Goal: Information Seeking & Learning: Compare options

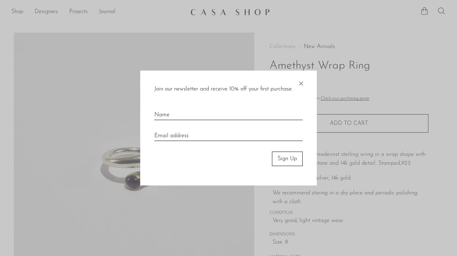
click at [298, 79] on span "×" at bounding box center [300, 82] width 7 height 23
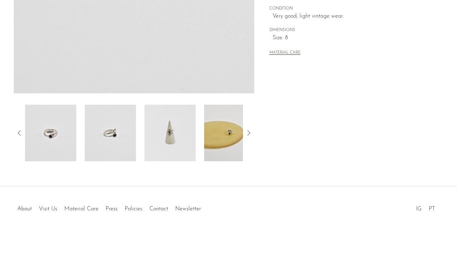
scroll to position [204, 0]
click at [176, 125] on img at bounding box center [169, 133] width 51 height 57
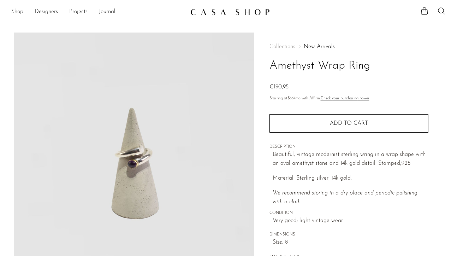
scroll to position [0, 0]
click at [22, 12] on link "Shop" at bounding box center [17, 11] width 12 height 9
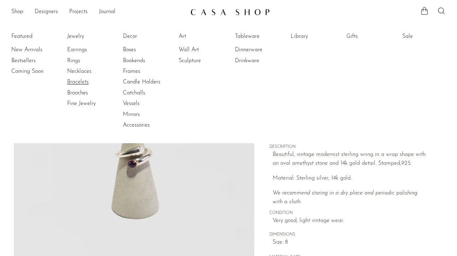
click at [76, 80] on link "Bracelets" at bounding box center [93, 82] width 53 height 8
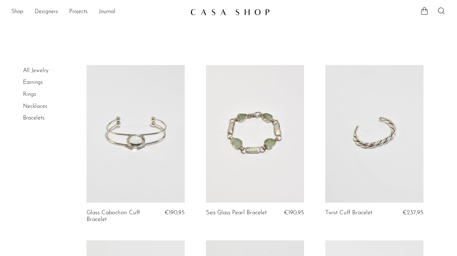
click at [152, 118] on link at bounding box center [136, 133] width 98 height 137
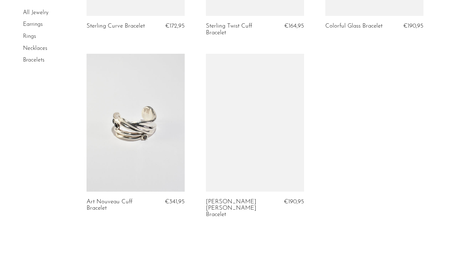
scroll to position [715, 0]
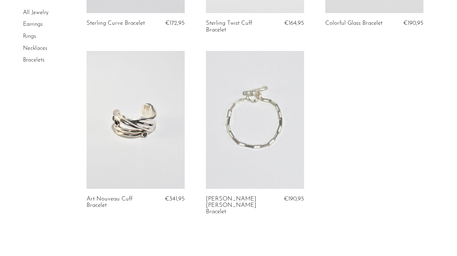
click at [31, 36] on link "Rings" at bounding box center [29, 37] width 13 height 6
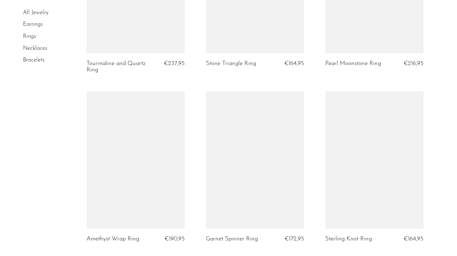
scroll to position [560, 0]
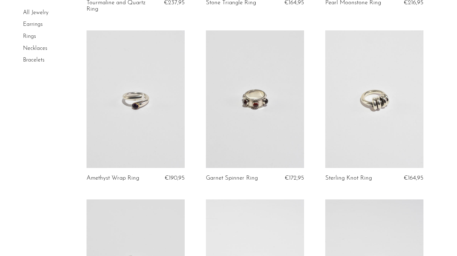
click at [245, 88] on link at bounding box center [255, 98] width 98 height 137
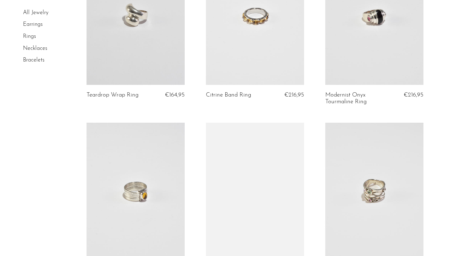
scroll to position [760, 0]
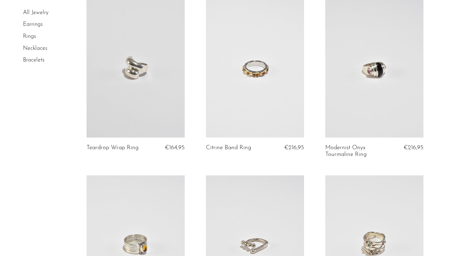
click at [250, 70] on link at bounding box center [255, 68] width 98 height 137
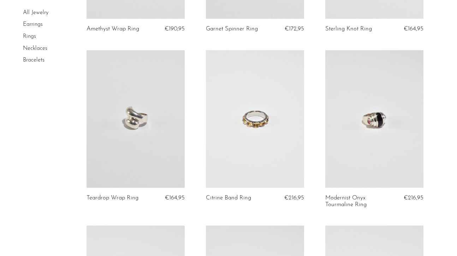
scroll to position [714, 0]
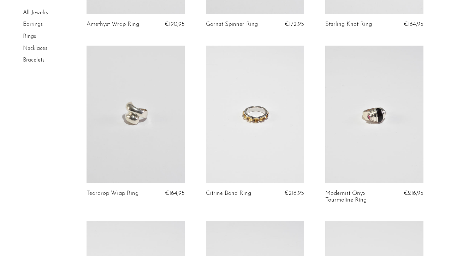
click at [352, 126] on link at bounding box center [374, 114] width 98 height 137
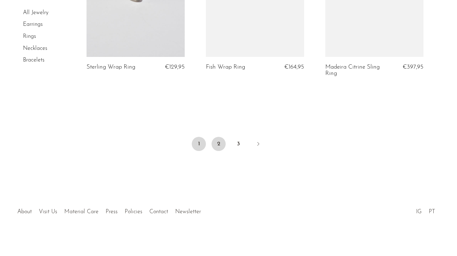
scroll to position [2054, 0]
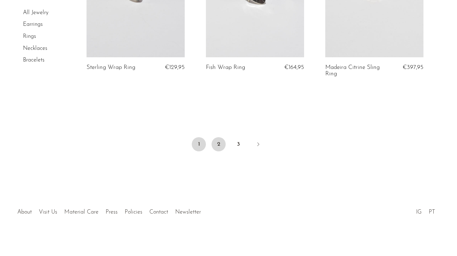
click at [221, 139] on link "2" at bounding box center [219, 144] width 14 height 14
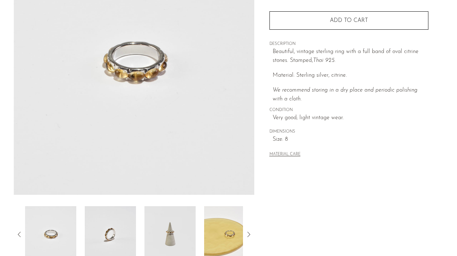
scroll to position [103, 0]
click at [113, 244] on img at bounding box center [110, 233] width 51 height 57
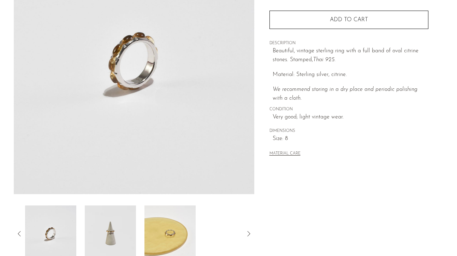
click at [119, 235] on img at bounding box center [110, 233] width 51 height 57
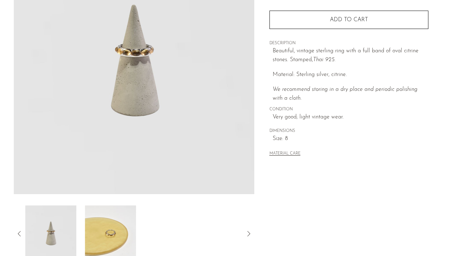
click at [121, 232] on img at bounding box center [110, 233] width 51 height 57
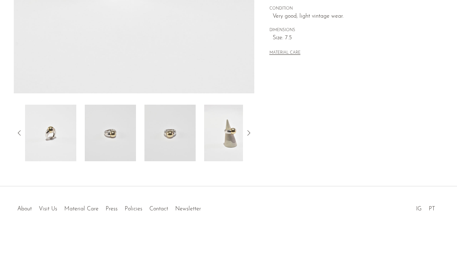
click at [167, 149] on img at bounding box center [169, 133] width 51 height 57
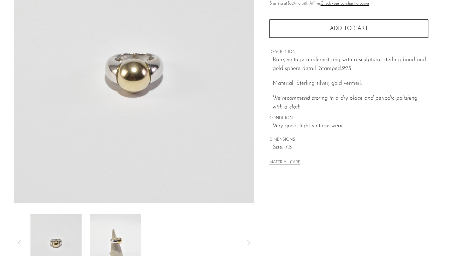
scroll to position [40, 0]
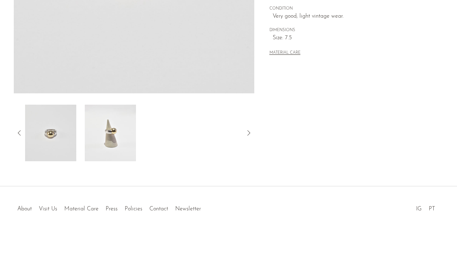
click at [111, 137] on img at bounding box center [110, 133] width 51 height 57
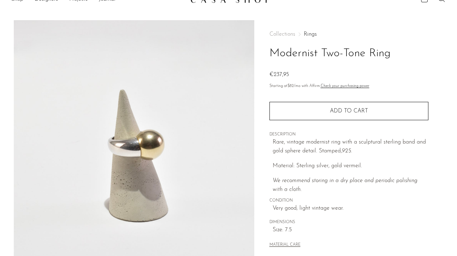
scroll to position [12, 0]
click at [125, 137] on img at bounding box center [134, 153] width 240 height 265
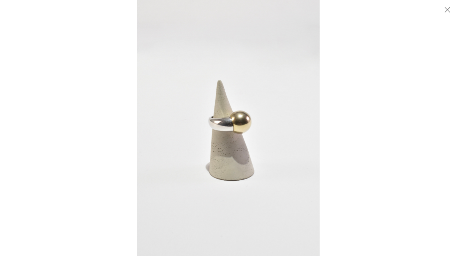
click at [133, 148] on div at bounding box center [228, 128] width 457 height 256
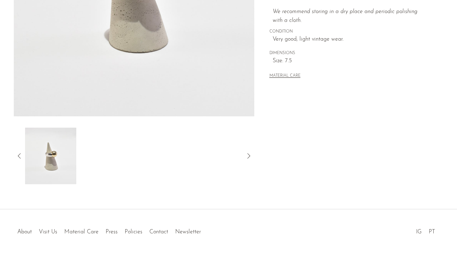
scroll to position [197, 0]
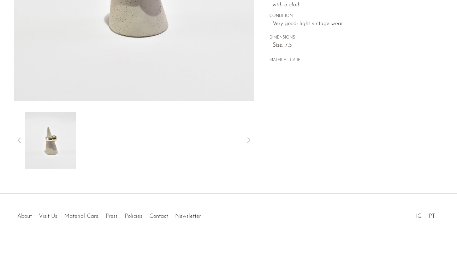
click at [23, 141] on icon at bounding box center [19, 140] width 8 height 8
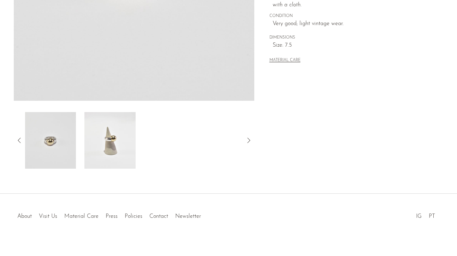
click at [23, 141] on icon at bounding box center [19, 140] width 8 height 8
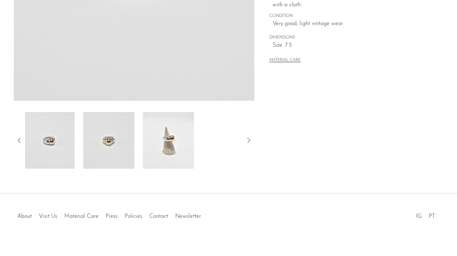
click at [101, 155] on img at bounding box center [108, 140] width 51 height 57
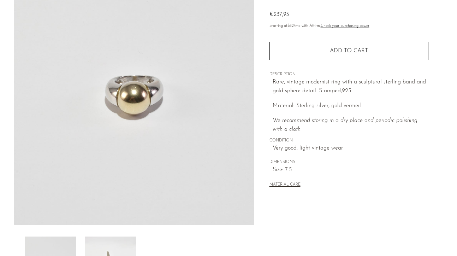
scroll to position [72, 0]
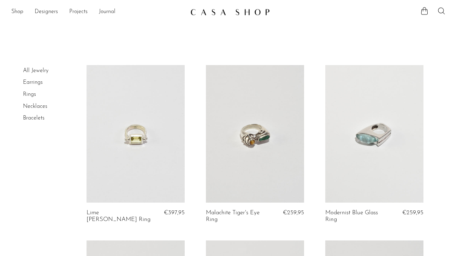
click at [133, 134] on link at bounding box center [136, 133] width 98 height 137
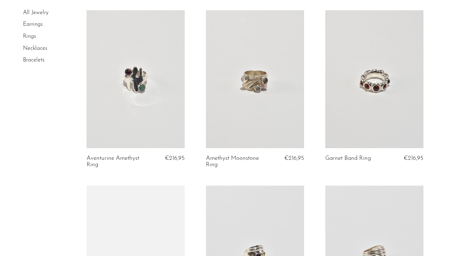
scroll to position [322, 0]
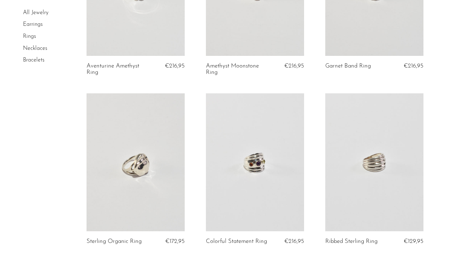
click at [233, 142] on link at bounding box center [255, 161] width 98 height 137
click at [364, 136] on link at bounding box center [374, 161] width 98 height 137
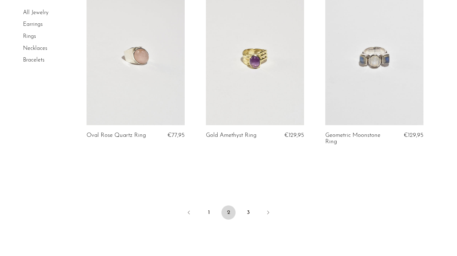
scroll to position [2023, 0]
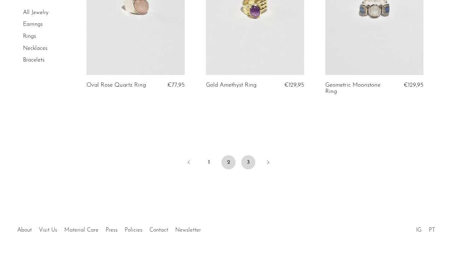
click at [247, 156] on link "3" at bounding box center [248, 162] width 14 height 14
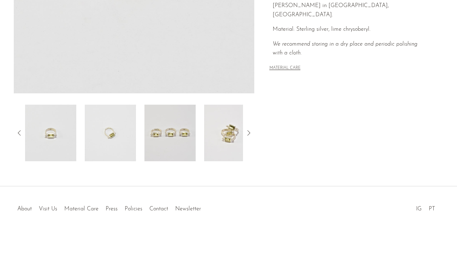
click at [191, 131] on img at bounding box center [169, 133] width 51 height 57
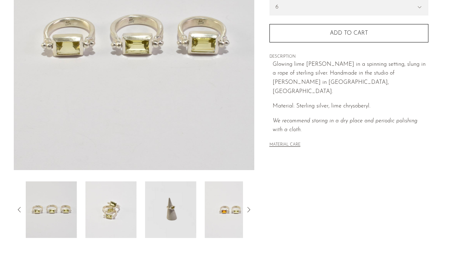
scroll to position [78, 0]
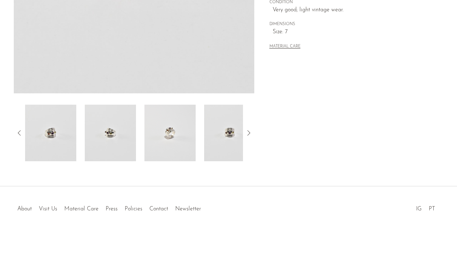
scroll to position [204, 0]
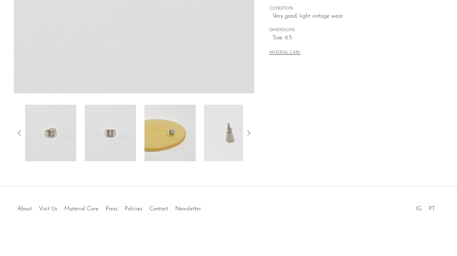
click at [155, 143] on img at bounding box center [169, 133] width 51 height 57
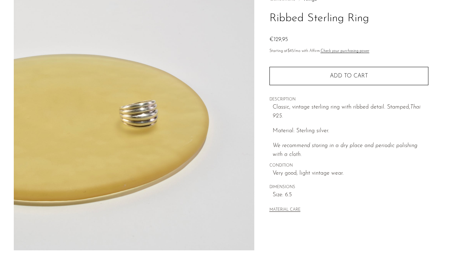
scroll to position [26, 0]
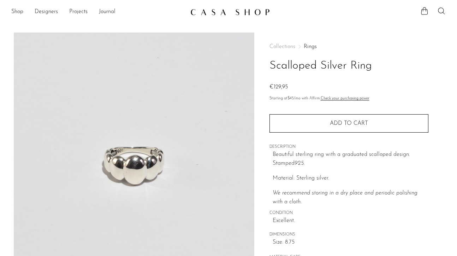
click at [146, 157] on img at bounding box center [134, 164] width 240 height 265
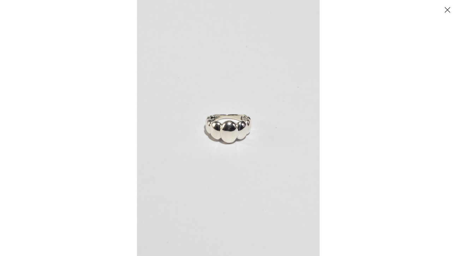
click at [236, 138] on img at bounding box center [228, 128] width 183 height 256
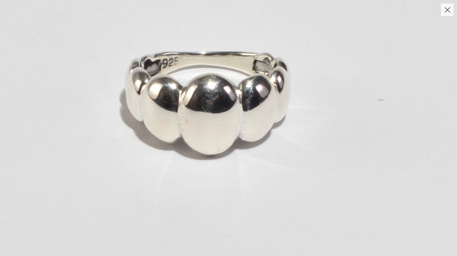
click at [156, 102] on img at bounding box center [208, 101] width 658 height 922
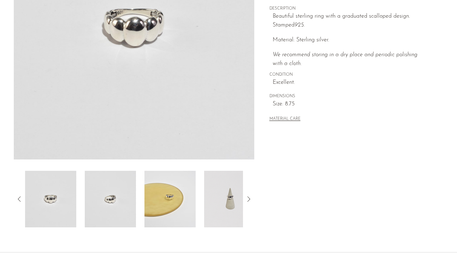
scroll to position [155, 0]
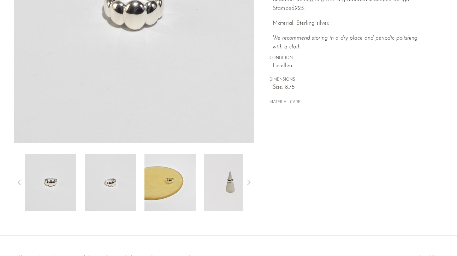
click at [116, 184] on img at bounding box center [110, 182] width 51 height 57
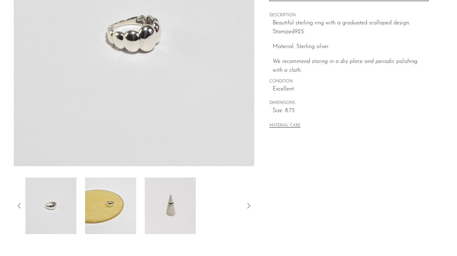
scroll to position [124, 0]
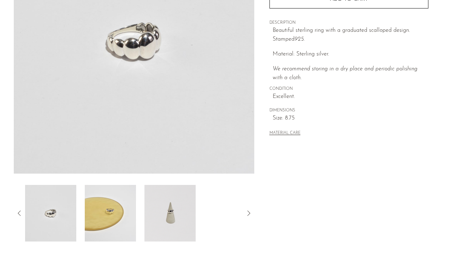
click at [181, 208] on img at bounding box center [169, 213] width 51 height 57
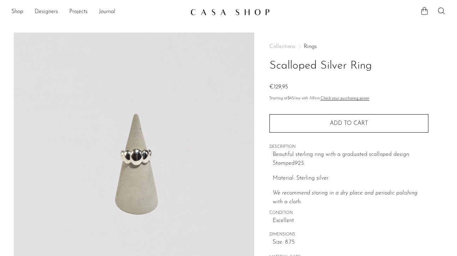
scroll to position [0, 0]
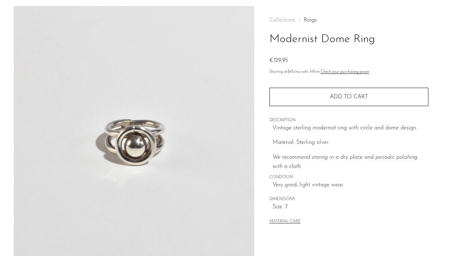
scroll to position [30, 0]
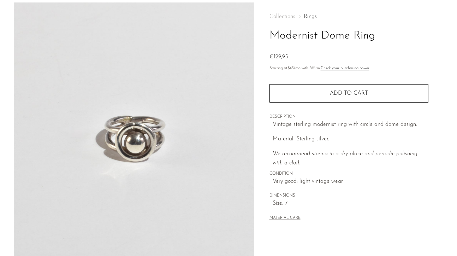
click at [140, 137] on img at bounding box center [134, 134] width 240 height 265
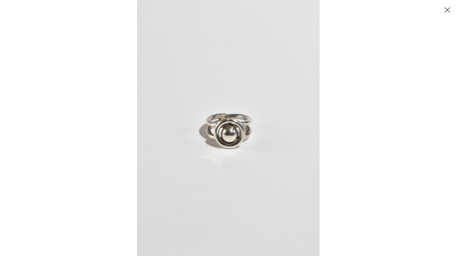
click at [218, 112] on img at bounding box center [228, 128] width 183 height 256
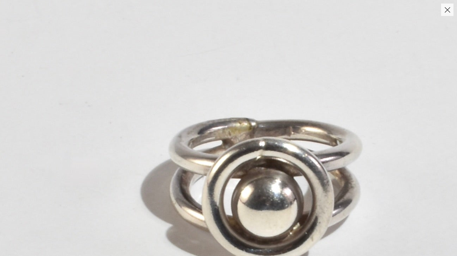
click at [274, 128] on img at bounding box center [262, 178] width 763 height 1068
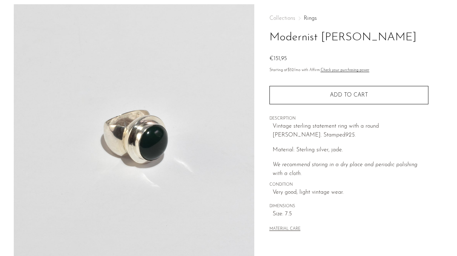
scroll to position [29, 0]
click at [194, 124] on img at bounding box center [134, 136] width 240 height 265
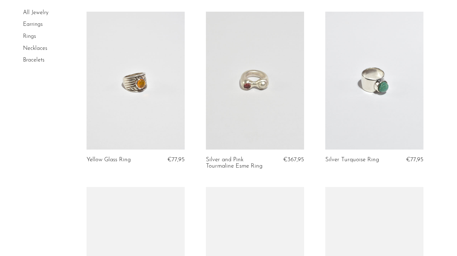
scroll to position [239, 0]
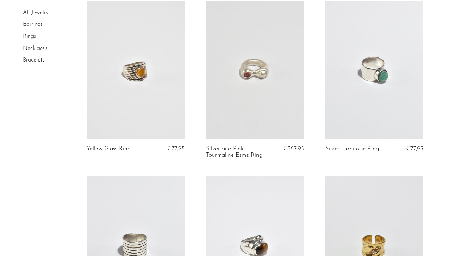
click at [245, 102] on link at bounding box center [255, 69] width 98 height 137
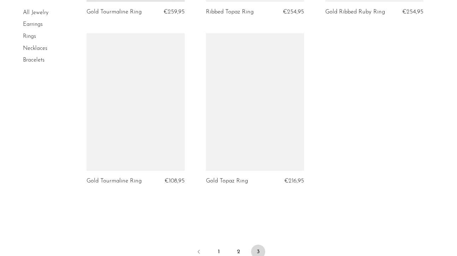
scroll to position [1406, 0]
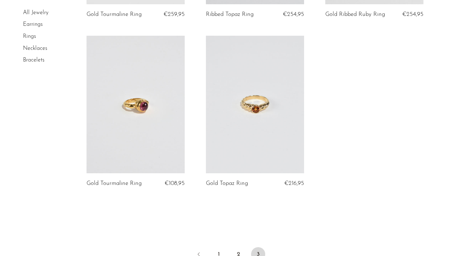
click at [258, 96] on link at bounding box center [255, 104] width 98 height 137
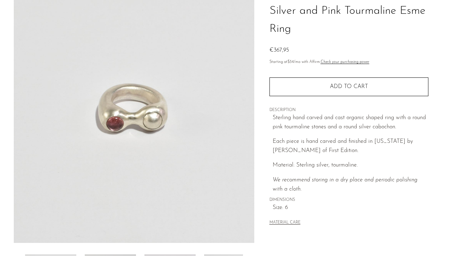
scroll to position [56, 0]
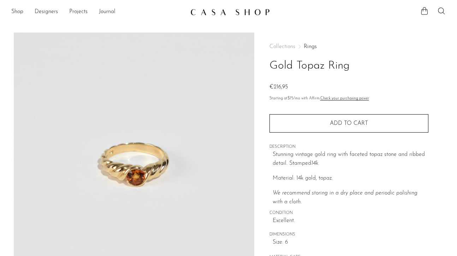
click at [146, 173] on img at bounding box center [134, 164] width 240 height 265
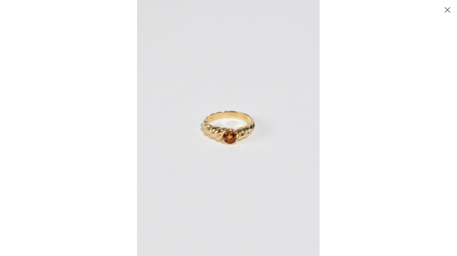
click at [214, 131] on img at bounding box center [228, 128] width 183 height 256
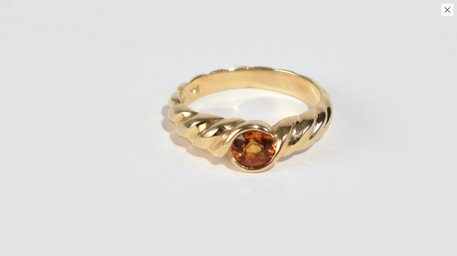
drag, startPoint x: 226, startPoint y: 138, endPoint x: 210, endPoint y: 138, distance: 15.5
click at [210, 138] on img at bounding box center [248, 120] width 575 height 806
click at [285, 128] on img at bounding box center [248, 120] width 575 height 806
